Goal: Information Seeking & Learning: Learn about a topic

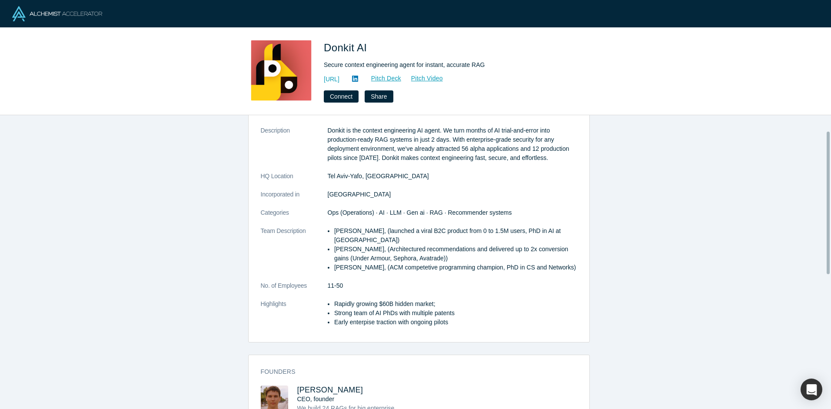
scroll to position [34, 0]
click at [341, 266] on li "Pavel Pristupa, (ACM competetive programming champion, PhD in CS and Networks)" at bounding box center [455, 265] width 243 height 9
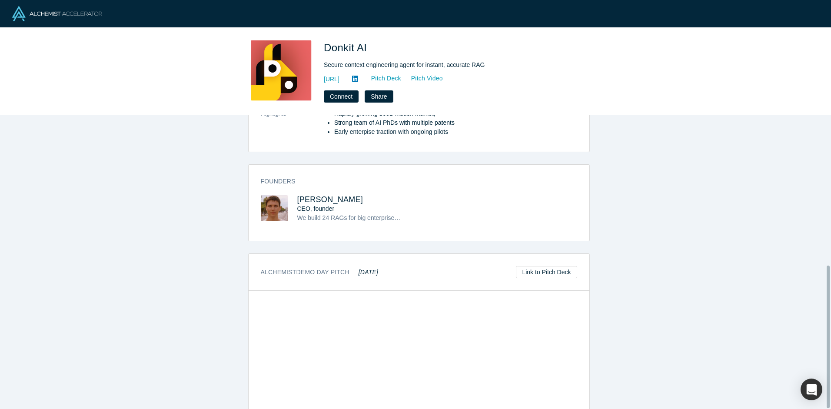
scroll to position [308, 0]
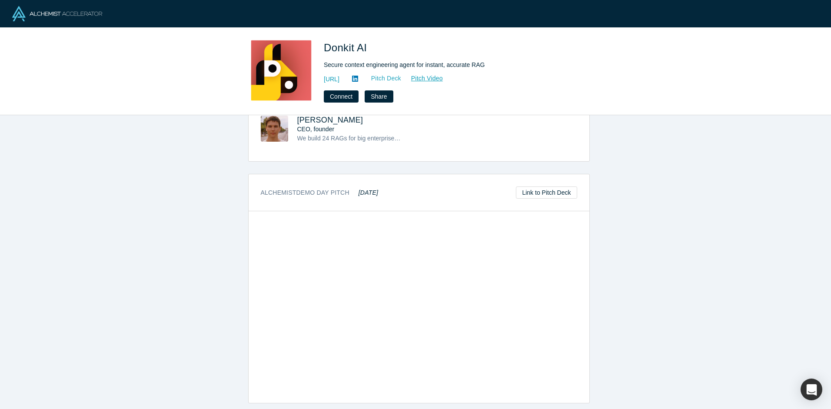
click at [401, 79] on link "Pitch Deck" at bounding box center [381, 78] width 40 height 10
click at [130, 202] on div "overview Description Donkit is the context engineering AI agent. We turn months…" at bounding box center [418, 265] width 837 height 300
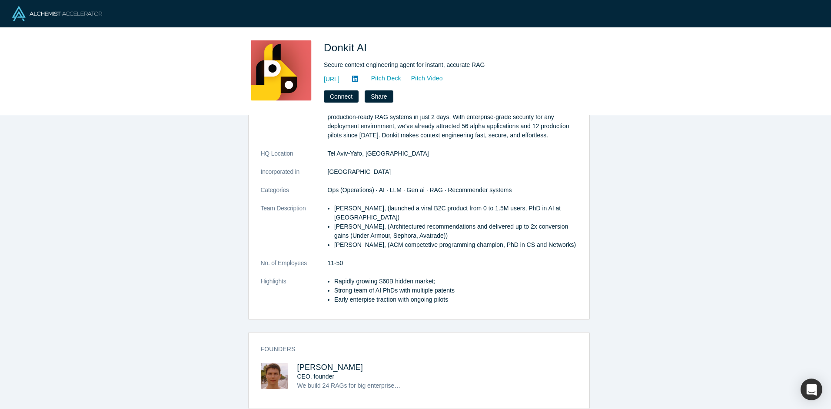
scroll to position [0, 0]
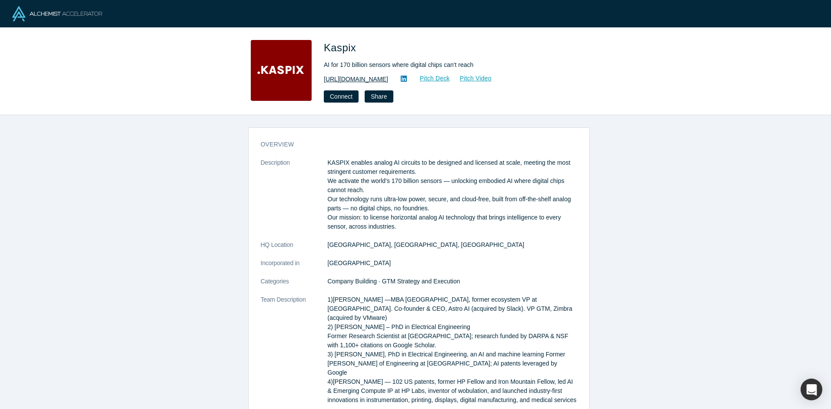
click at [350, 79] on link "[URL][DOMAIN_NAME]" at bounding box center [356, 79] width 64 height 9
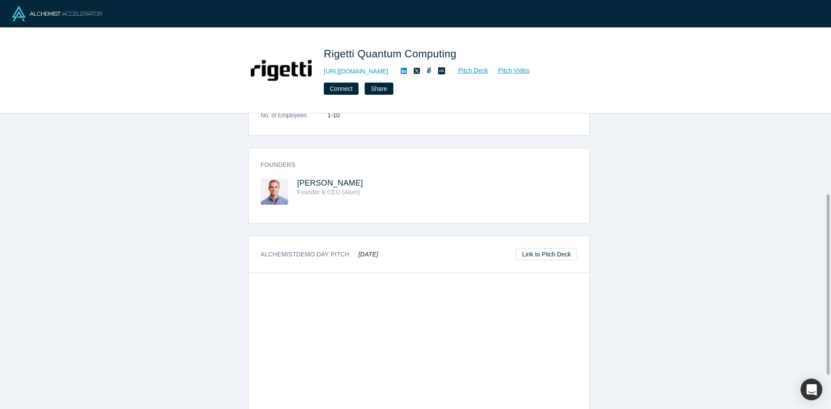
scroll to position [118, 0]
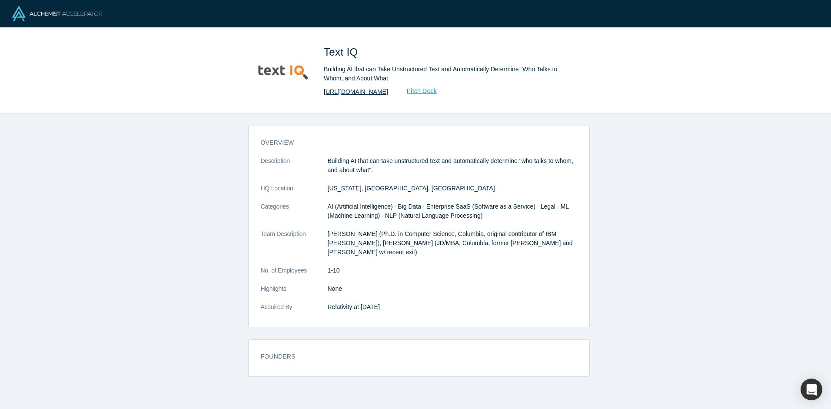
click at [345, 89] on link "http://textiq.com/" at bounding box center [356, 91] width 64 height 9
